Goal: Task Accomplishment & Management: Use online tool/utility

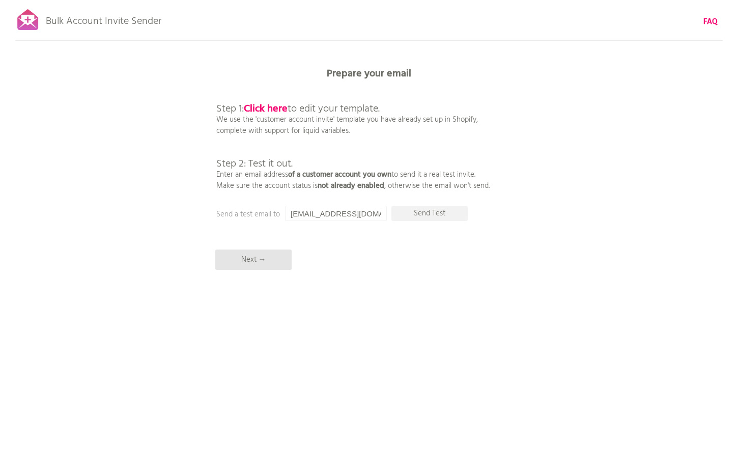
click at [599, 268] on div "Bulk Account Invite Sender FAQ Synced all customers! Pause sending (This can ta…" at bounding box center [369, 178] width 738 height 356
click at [297, 312] on div "Bulk Account Invite Sender FAQ Synced all customers! Pause sending (This can ta…" at bounding box center [369, 178] width 738 height 356
click at [354, 216] on input "[EMAIL_ADDRESS][DOMAIN_NAME]" at bounding box center [336, 213] width 102 height 15
click at [368, 246] on div "Bulk Account Invite Sender FAQ Synced all customers! Pause sending (This can ta…" at bounding box center [369, 178] width 738 height 356
drag, startPoint x: 311, startPoint y: 213, endPoint x: 267, endPoint y: 211, distance: 43.9
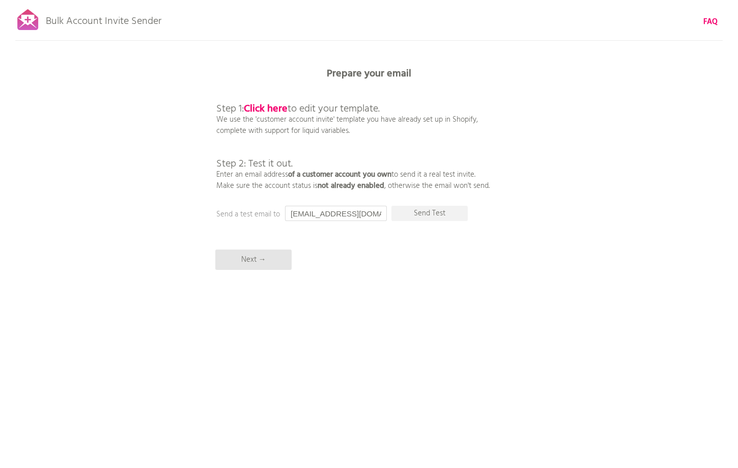
click at [267, 0] on div "Prepare your email Step 1: Click here to edit your template. We use the 'custom…" at bounding box center [369, 0] width 738 height 0
type input "[EMAIL_ADDRESS][DOMAIN_NAME]"
click at [354, 264] on div "Bulk Account Invite Sender FAQ Synced all customers! Pause sending (This can ta…" at bounding box center [369, 178] width 738 height 356
click at [426, 213] on p "Send Test" at bounding box center [430, 213] width 76 height 15
click at [280, 259] on p "Next →" at bounding box center [253, 260] width 76 height 20
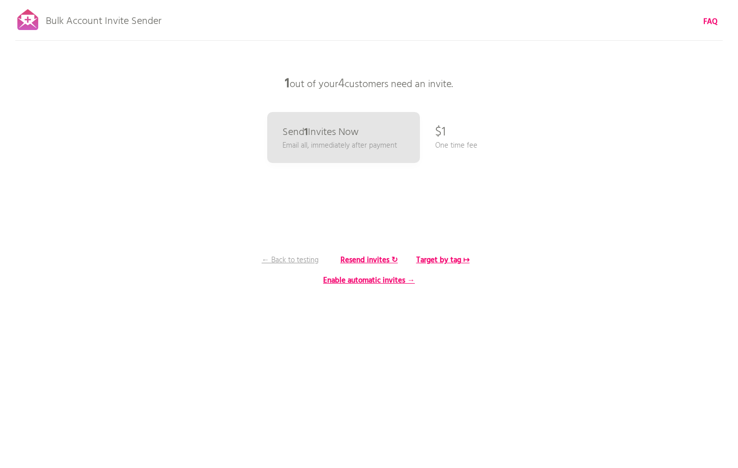
click at [519, 310] on div "Bulk Account Invite Sender FAQ Synced all customers! Pause sending (This can ta…" at bounding box center [369, 178] width 738 height 356
